Goal: Check status

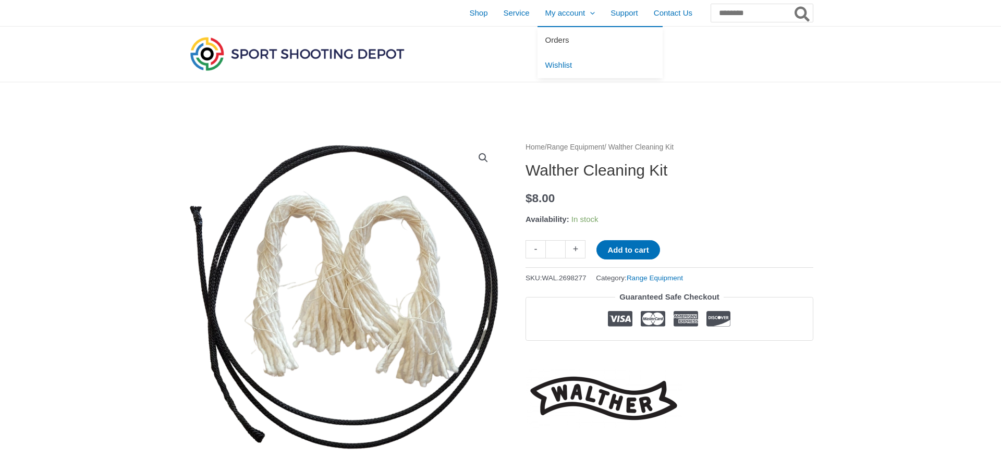
click at [537, 35] on link "Orders" at bounding box center [599, 40] width 125 height 26
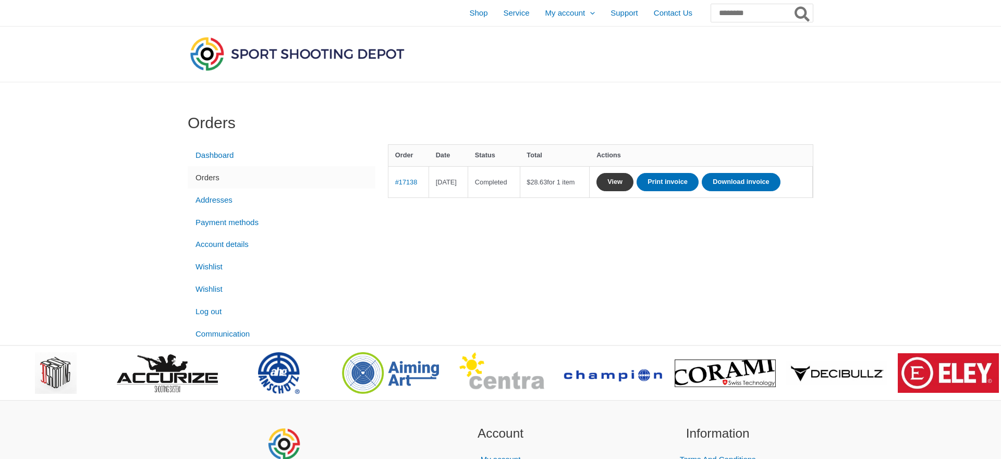
click at [633, 180] on link "View" at bounding box center [614, 182] width 37 height 18
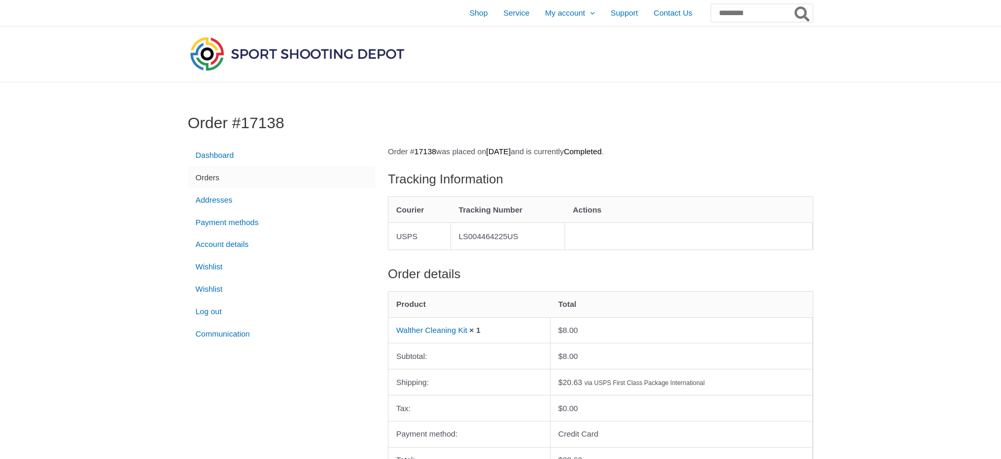
drag, startPoint x: 464, startPoint y: 235, endPoint x: 528, endPoint y: 239, distance: 63.2
click at [528, 239] on td "LS004464225US" at bounding box center [508, 236] width 114 height 27
